Goal: Navigation & Orientation: Find specific page/section

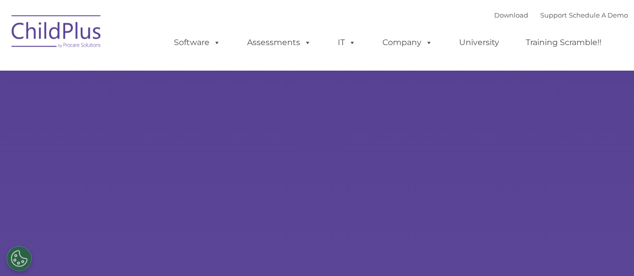
select select "MEDIUM"
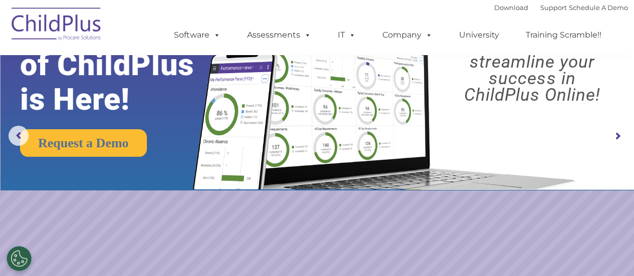
scroll to position [56, 0]
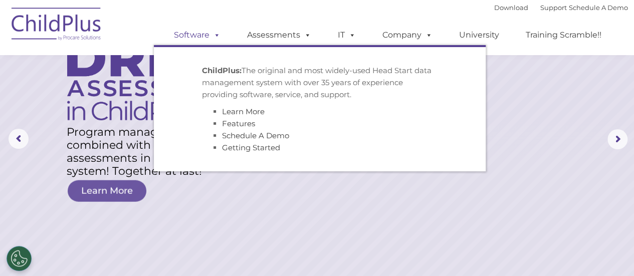
click at [203, 34] on link "Software" at bounding box center [197, 35] width 67 height 20
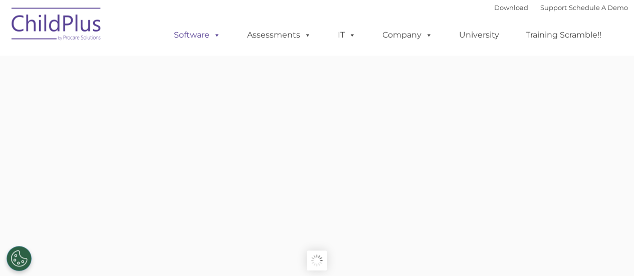
type input ""
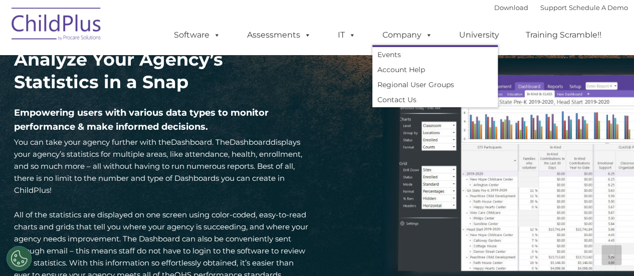
scroll to position [1425, 0]
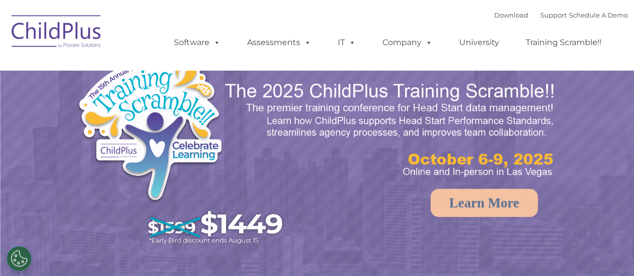
select select "MEDIUM"
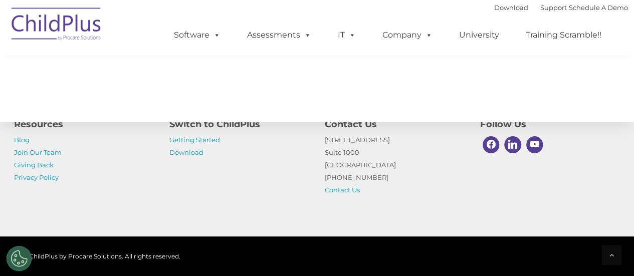
scroll to position [1238, 0]
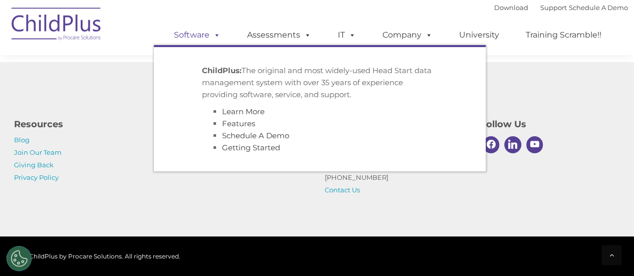
click at [201, 36] on link "Software" at bounding box center [197, 35] width 67 height 20
